Goal: Find specific page/section: Find specific page/section

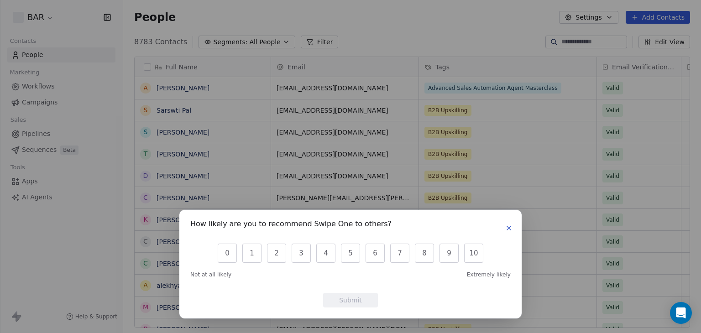
scroll to position [286, 571]
click at [474, 256] on button "10" at bounding box center [473, 253] width 19 height 19
click at [360, 300] on button "Submit" at bounding box center [350, 300] width 55 height 15
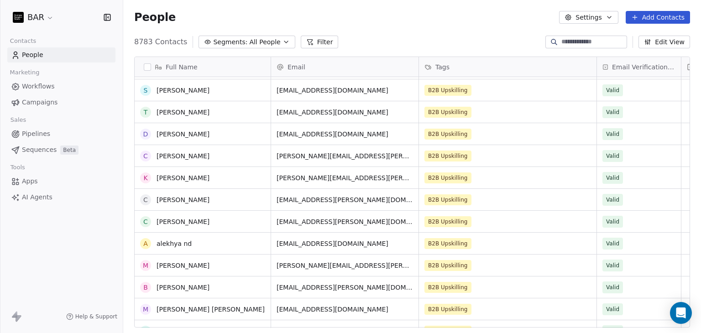
scroll to position [0, 0]
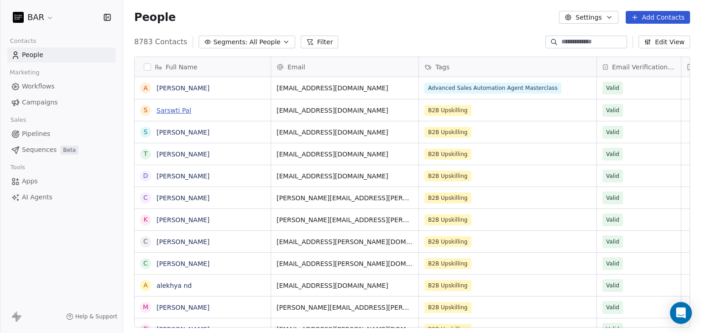
click at [168, 112] on link "Sarswti Pal" at bounding box center [174, 110] width 35 height 7
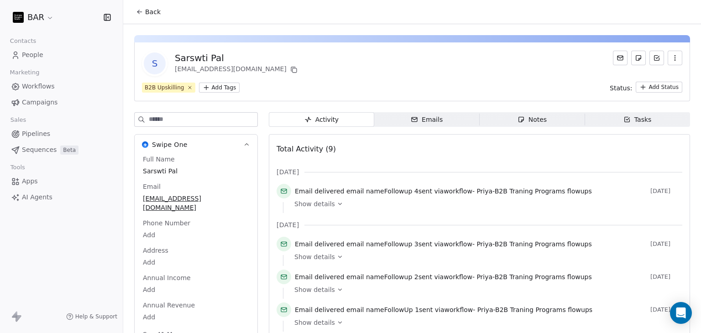
click at [139, 17] on button "Back" at bounding box center [149, 12] width 36 height 16
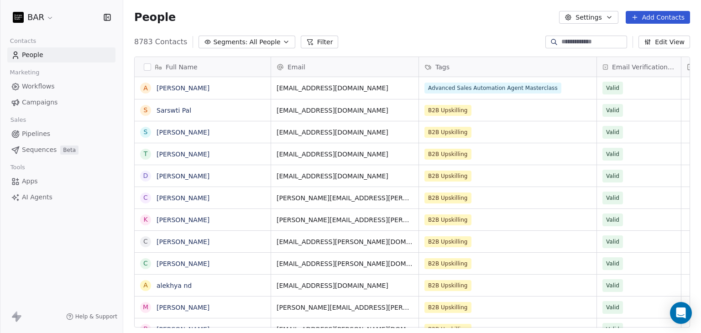
scroll to position [286, 571]
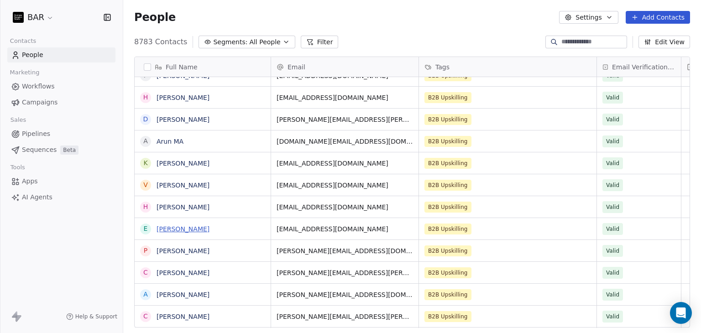
click at [159, 227] on link "[PERSON_NAME]" at bounding box center [183, 229] width 53 height 7
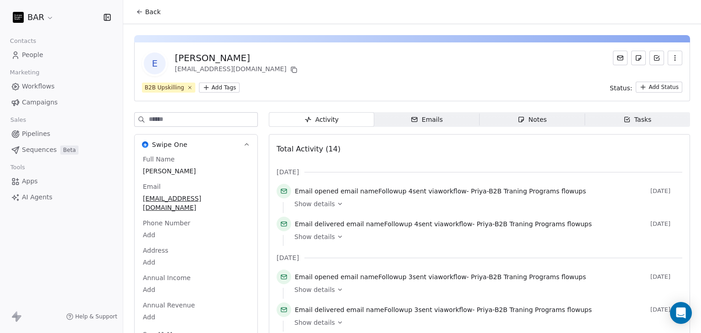
click at [142, 16] on button "Back" at bounding box center [149, 12] width 36 height 16
